Goal: Navigation & Orientation: Find specific page/section

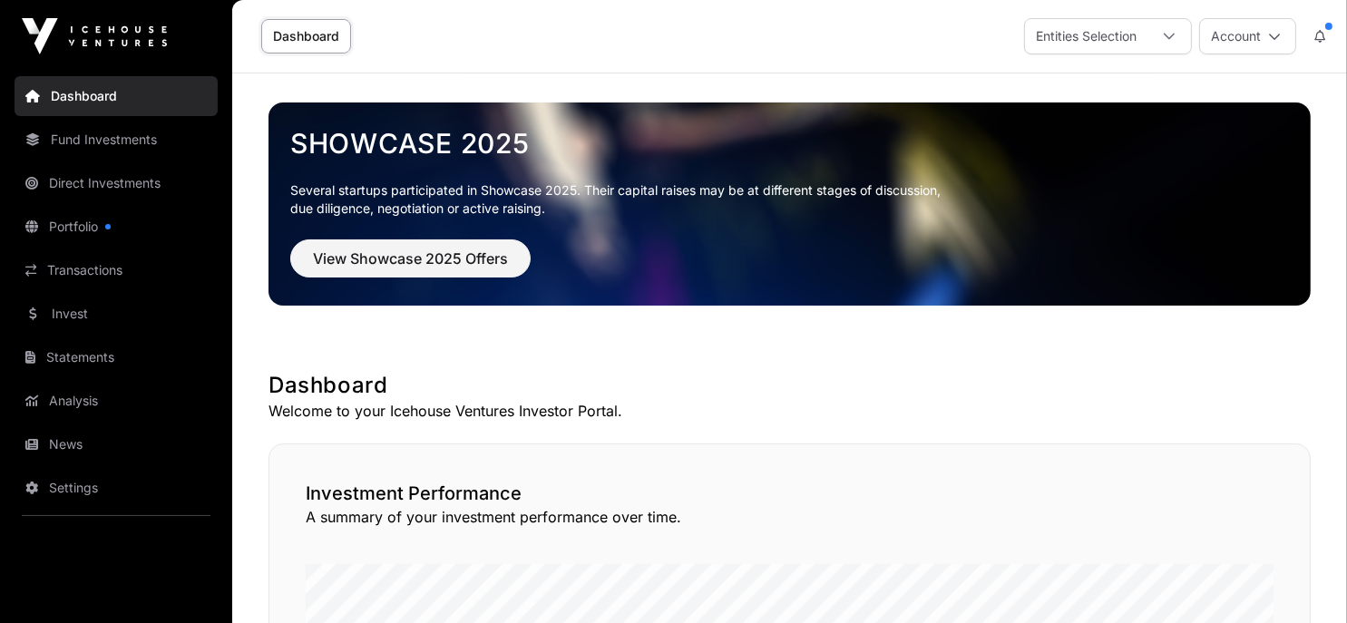
click at [123, 312] on link "Invest" at bounding box center [116, 314] width 203 height 40
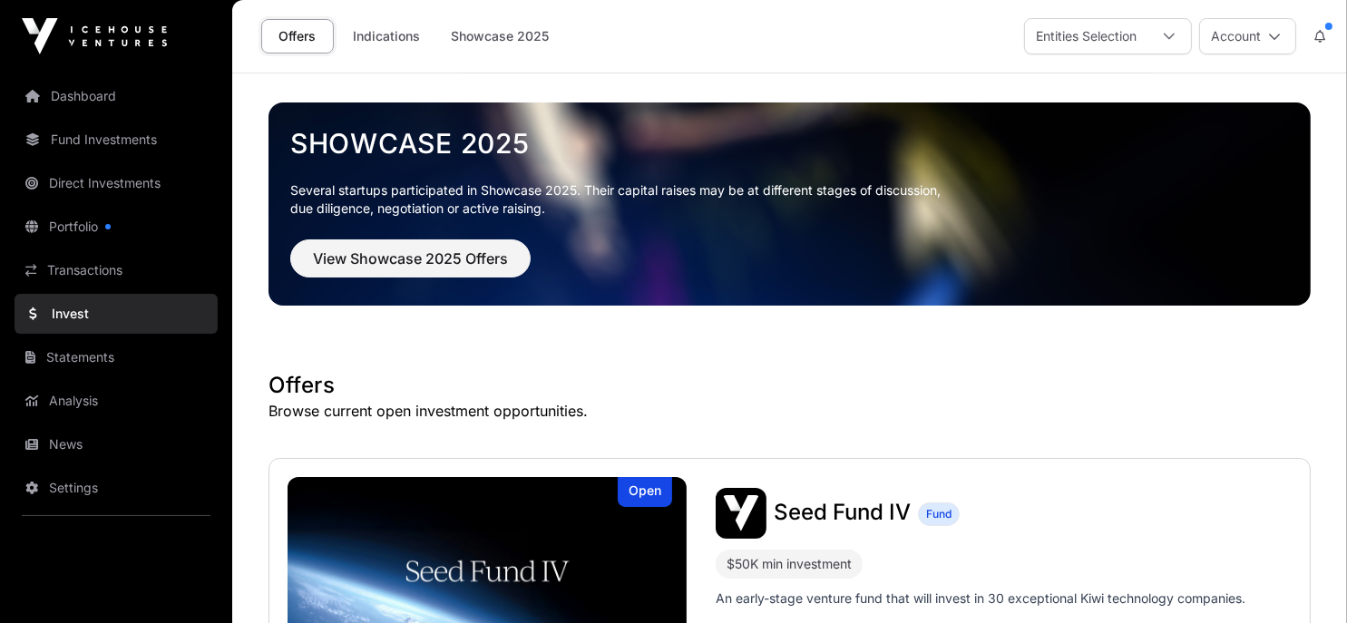
click at [394, 38] on link "Indications" at bounding box center [386, 36] width 91 height 34
click at [396, 31] on link "Indications" at bounding box center [386, 36] width 91 height 34
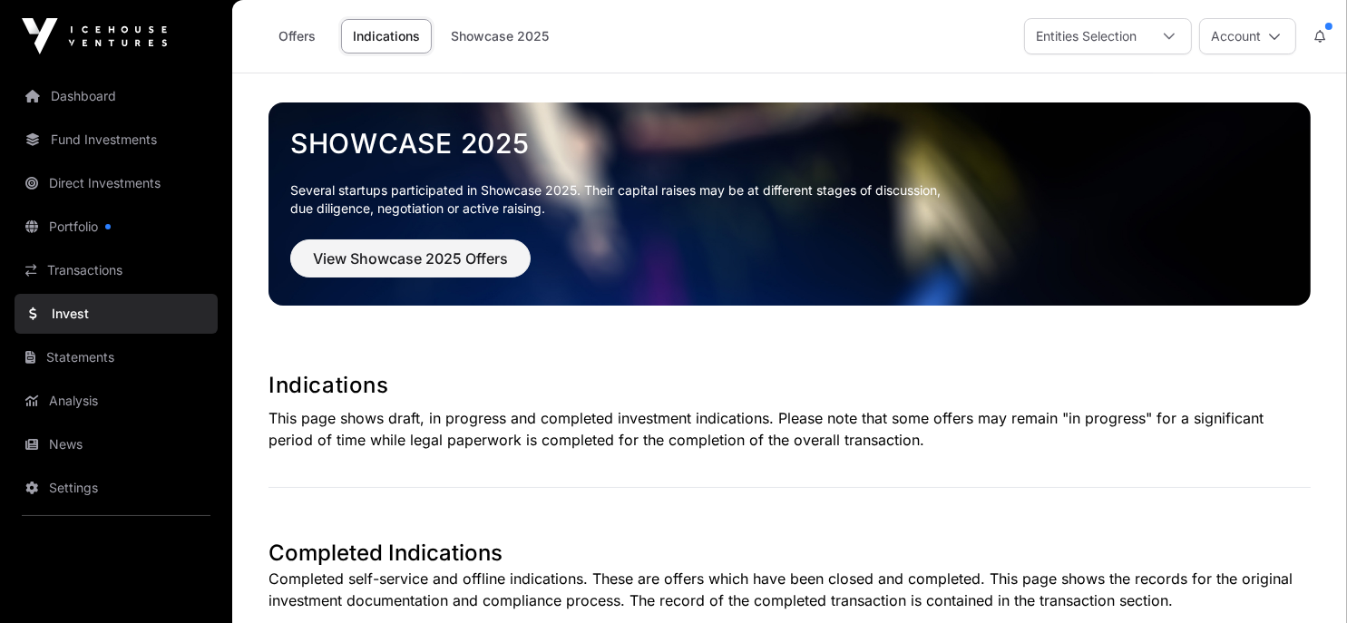
click at [530, 33] on link "Showcase 2025" at bounding box center [500, 36] width 122 height 34
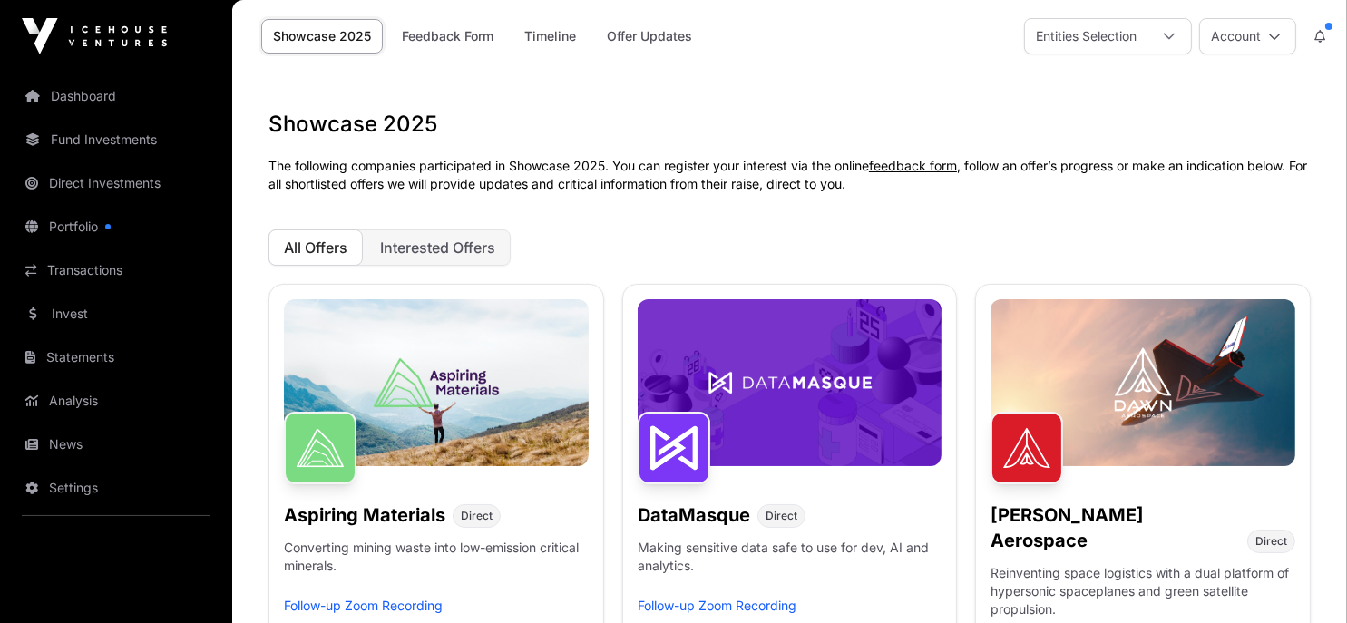
click at [421, 244] on span "Interested Offers" at bounding box center [437, 248] width 115 height 18
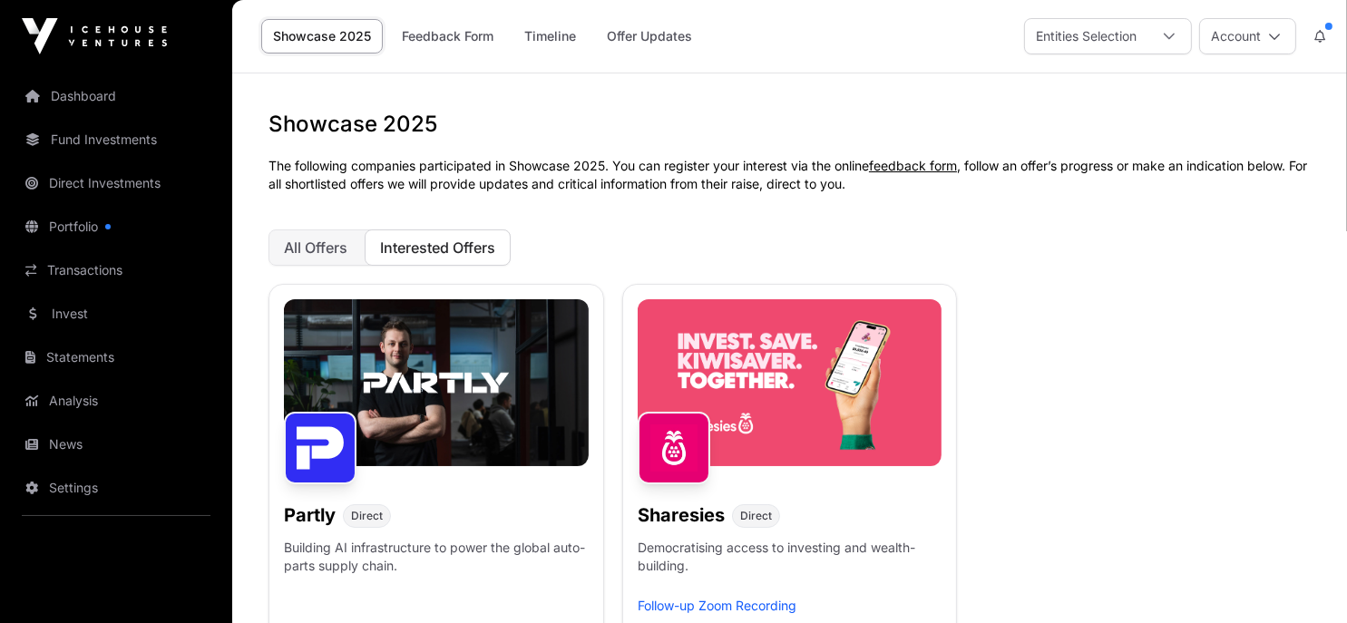
click at [660, 34] on link "Offer Updates" at bounding box center [649, 36] width 109 height 34
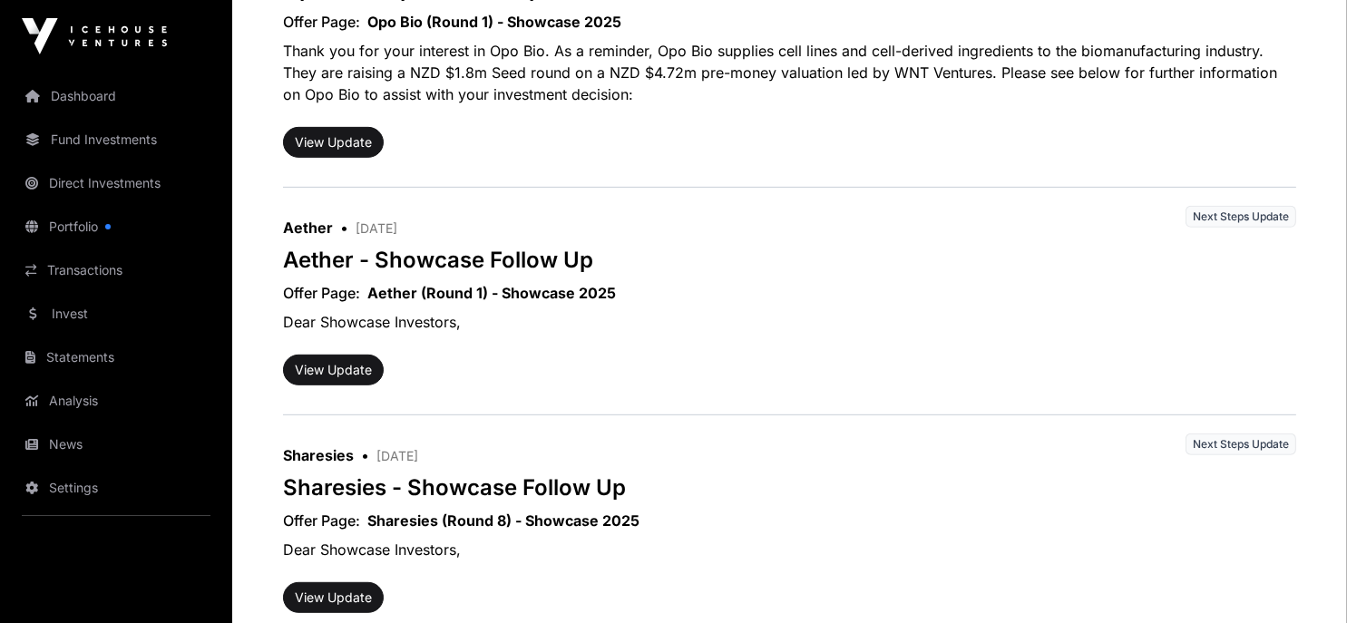
scroll to position [1076, 0]
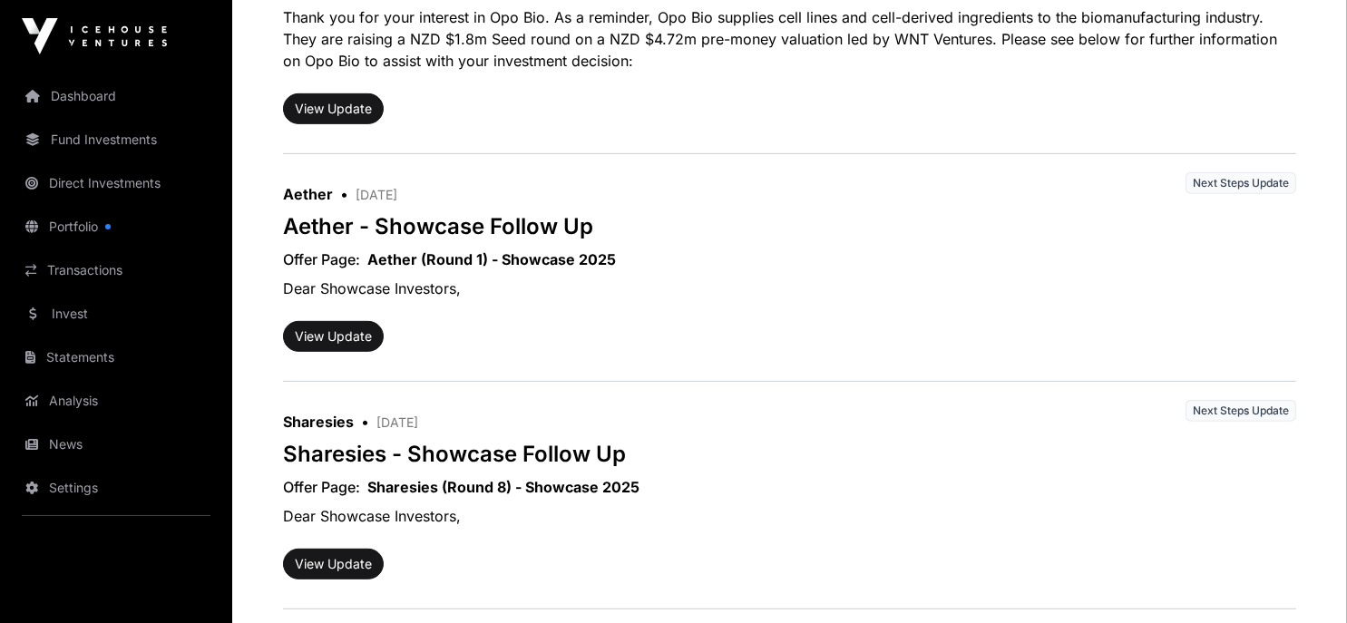
click at [90, 266] on link "Transactions" at bounding box center [116, 270] width 203 height 40
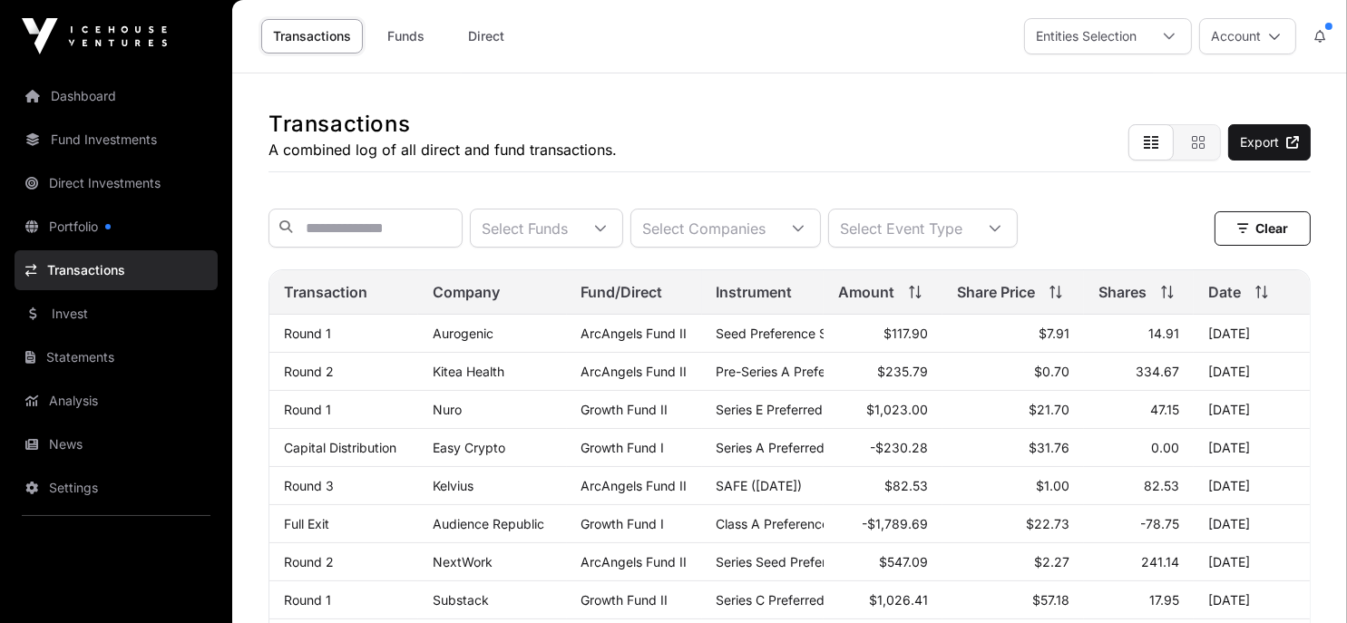
click at [138, 231] on link "Portfolio" at bounding box center [116, 227] width 203 height 40
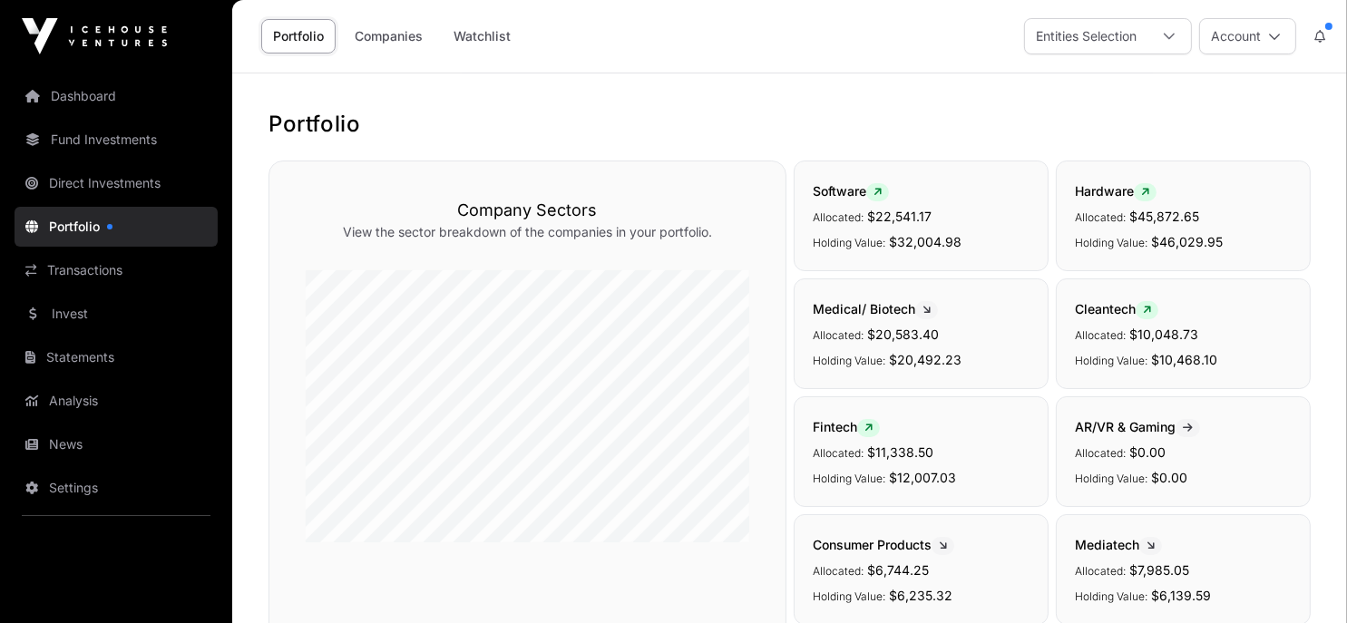
click at [81, 307] on link "Invest" at bounding box center [116, 314] width 203 height 40
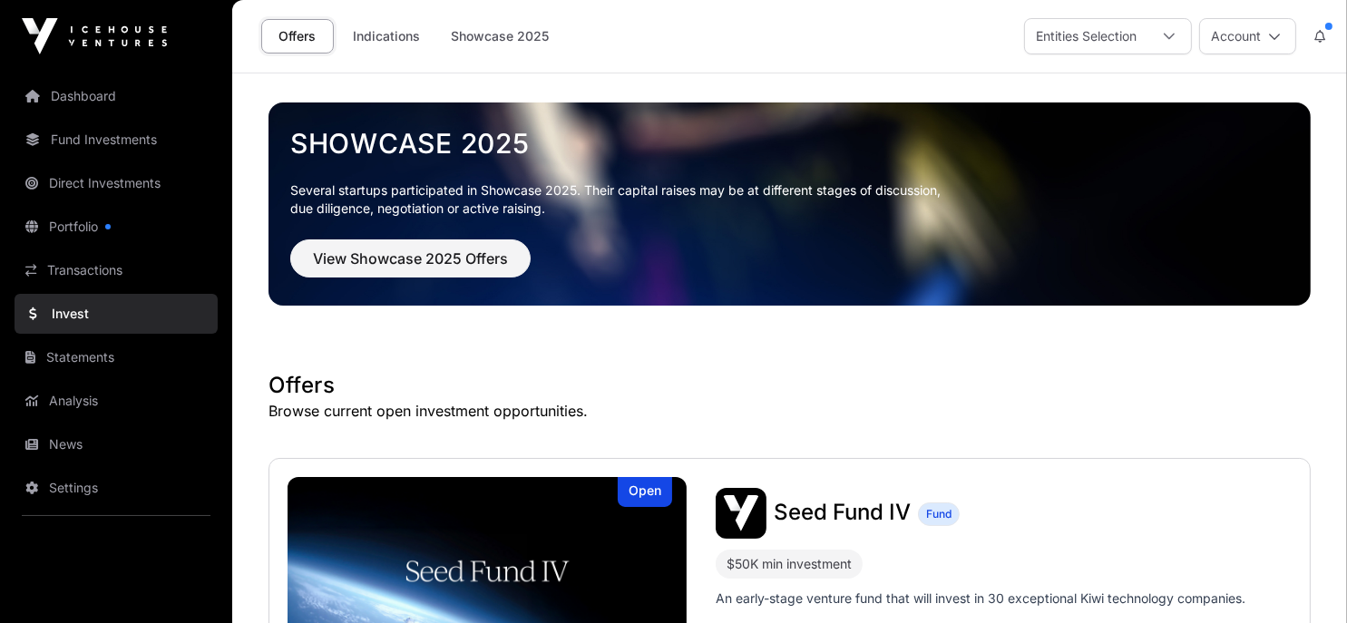
click at [404, 39] on link "Indications" at bounding box center [386, 36] width 91 height 34
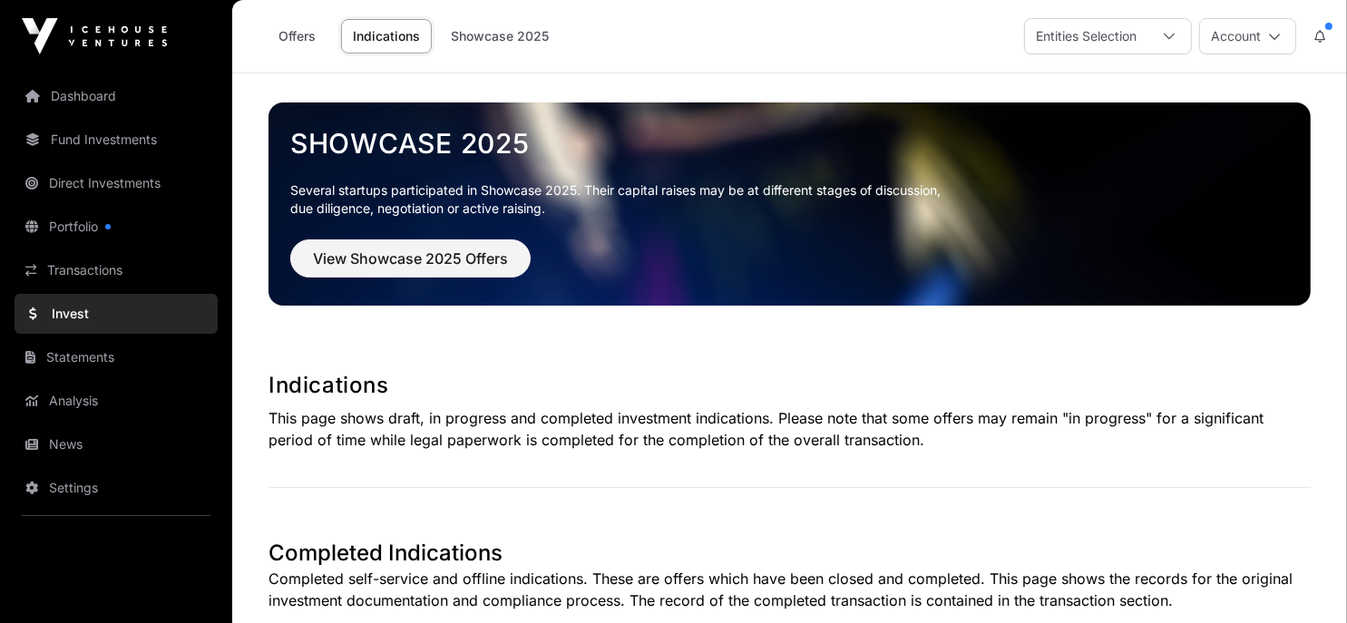
click at [404, 39] on link "Indications" at bounding box center [386, 36] width 91 height 34
